Goal: Check status

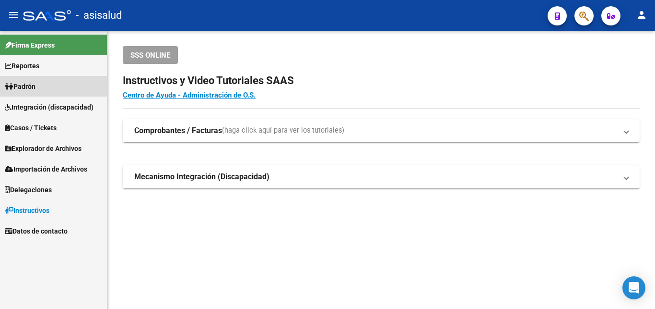
click at [33, 83] on span "Padrón" at bounding box center [20, 86] width 31 height 11
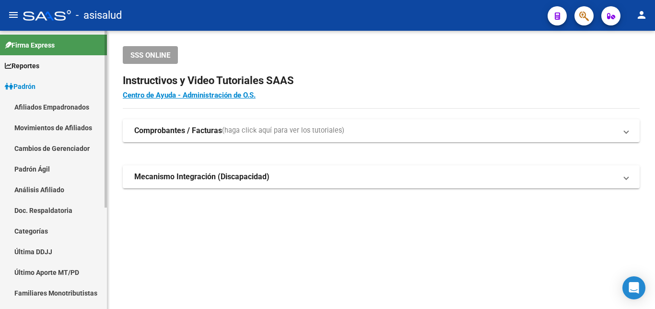
click at [52, 189] on link "Análisis Afiliado" at bounding box center [53, 189] width 107 height 21
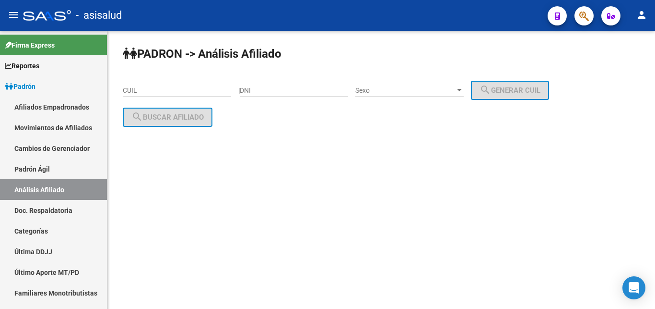
click at [124, 87] on input "CUIL" at bounding box center [177, 90] width 108 height 8
paste input "23-45005274-4"
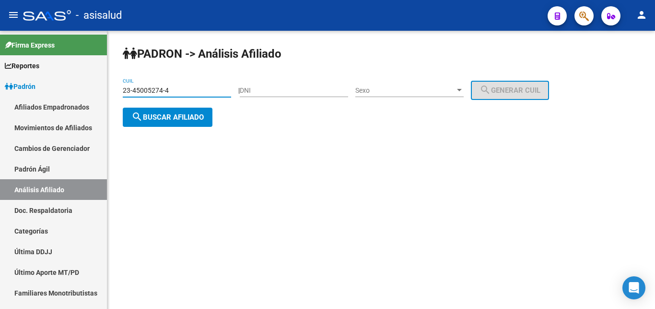
type input "23-45005274-4"
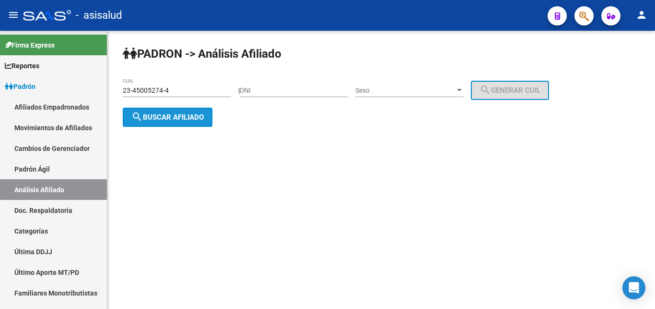
click at [153, 117] on span "search Buscar afiliado" at bounding box center [167, 117] width 72 height 9
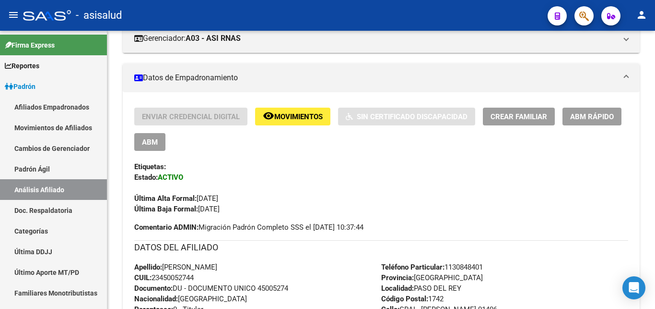
scroll to position [160, 0]
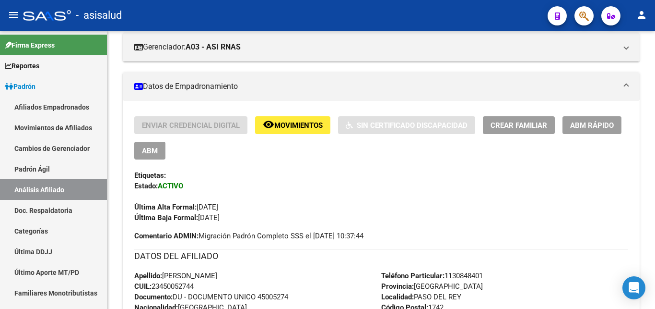
click at [292, 124] on span "Movimientos" at bounding box center [298, 125] width 48 height 9
